Goal: Task Accomplishment & Management: Complete application form

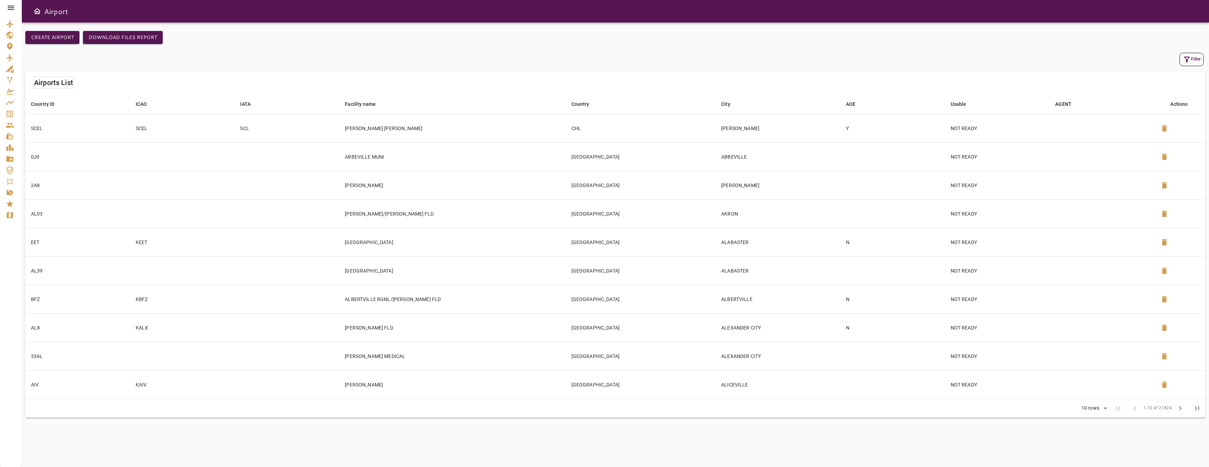
click at [11, 6] on icon at bounding box center [11, 8] width 8 height 8
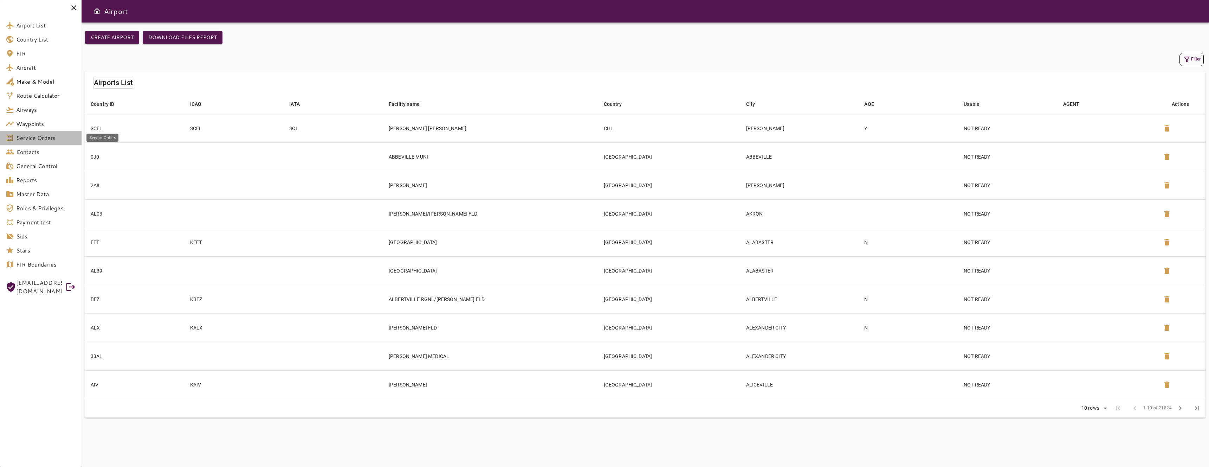
click at [47, 135] on span "Service Orders" at bounding box center [46, 138] width 60 height 8
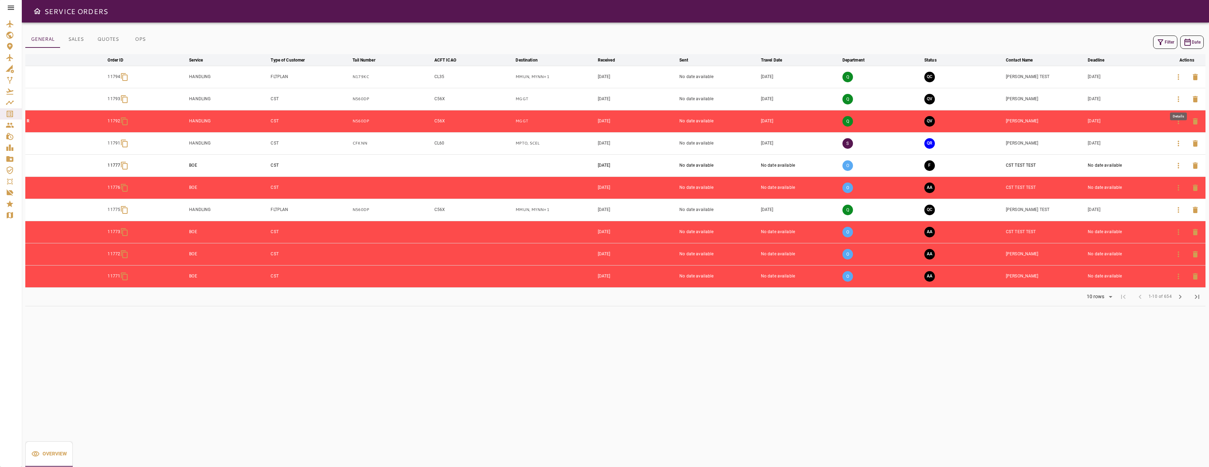
click at [403, 98] on icon "button" at bounding box center [1179, 99] width 8 height 8
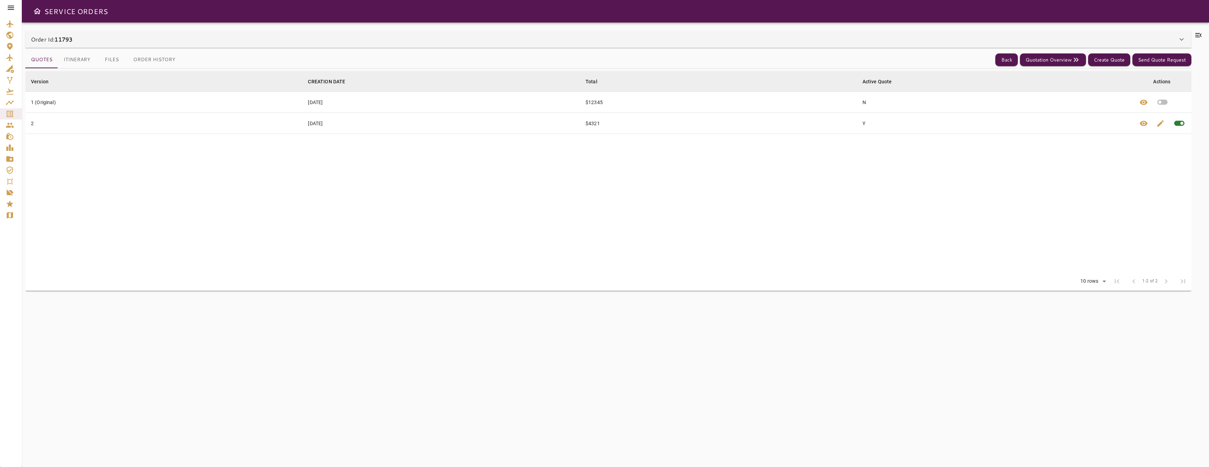
click at [403, 42] on div "Order Id: 11793" at bounding box center [604, 39] width 1147 height 8
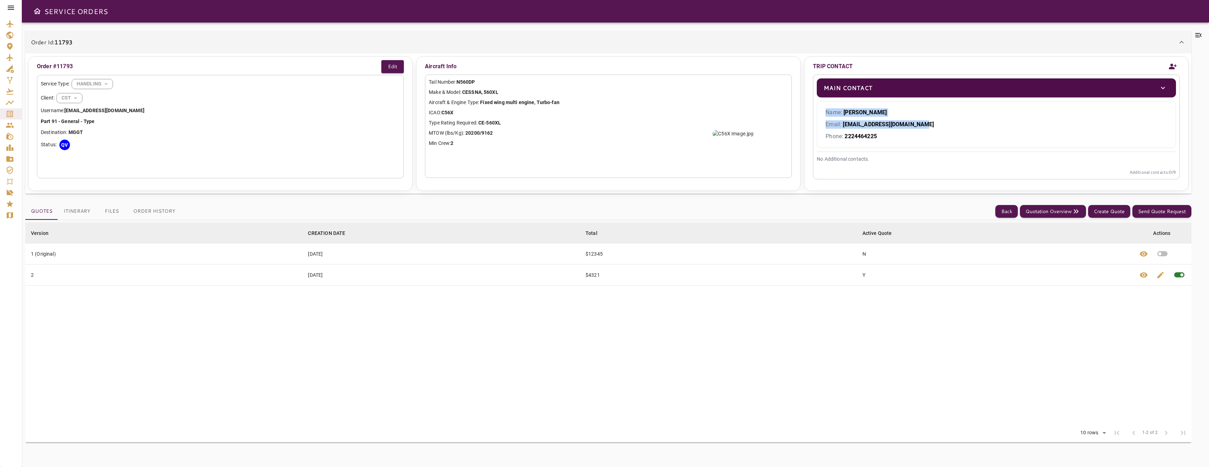
drag, startPoint x: 1040, startPoint y: 127, endPoint x: 1050, endPoint y: 84, distance: 44.6
click at [403, 84] on div "Main Contact Name: [PERSON_NAME] Email: [EMAIL_ADDRESS][DOMAIN_NAME] Phone: [PH…" at bounding box center [996, 113] width 359 height 70
click at [403, 65] on icon "Add new contact" at bounding box center [1173, 66] width 8 height 11
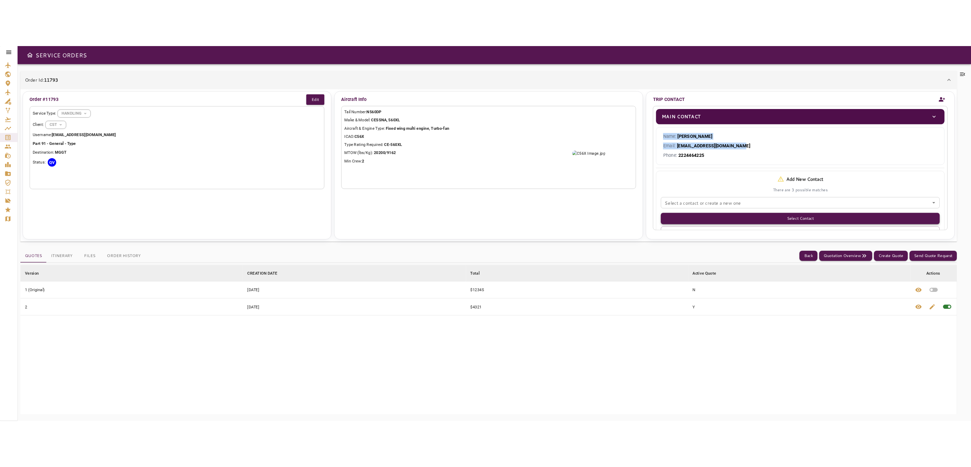
scroll to position [47, 0]
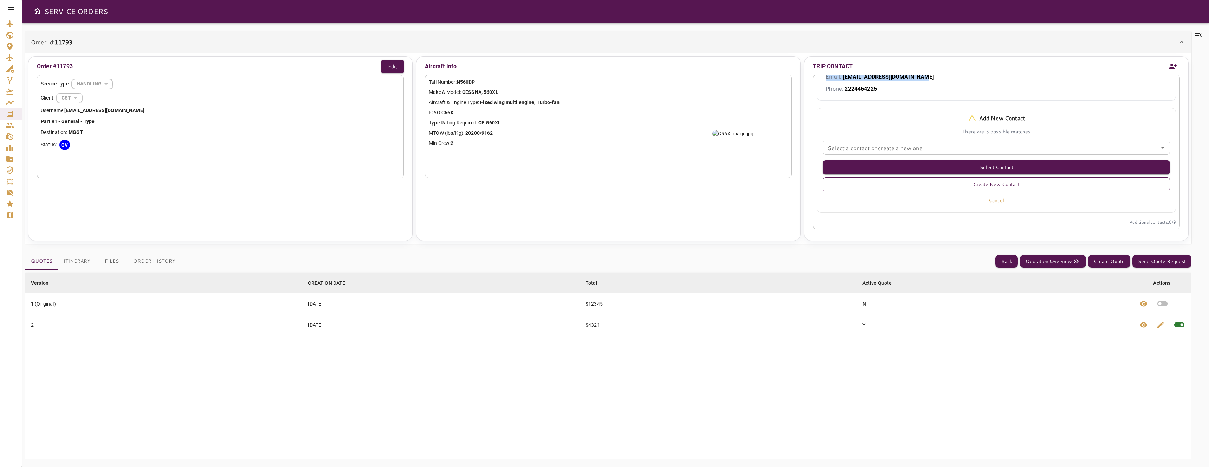
click at [403, 184] on button "Create New Contact" at bounding box center [996, 184] width 347 height 14
